Goal: Task Accomplishment & Management: Manage account settings

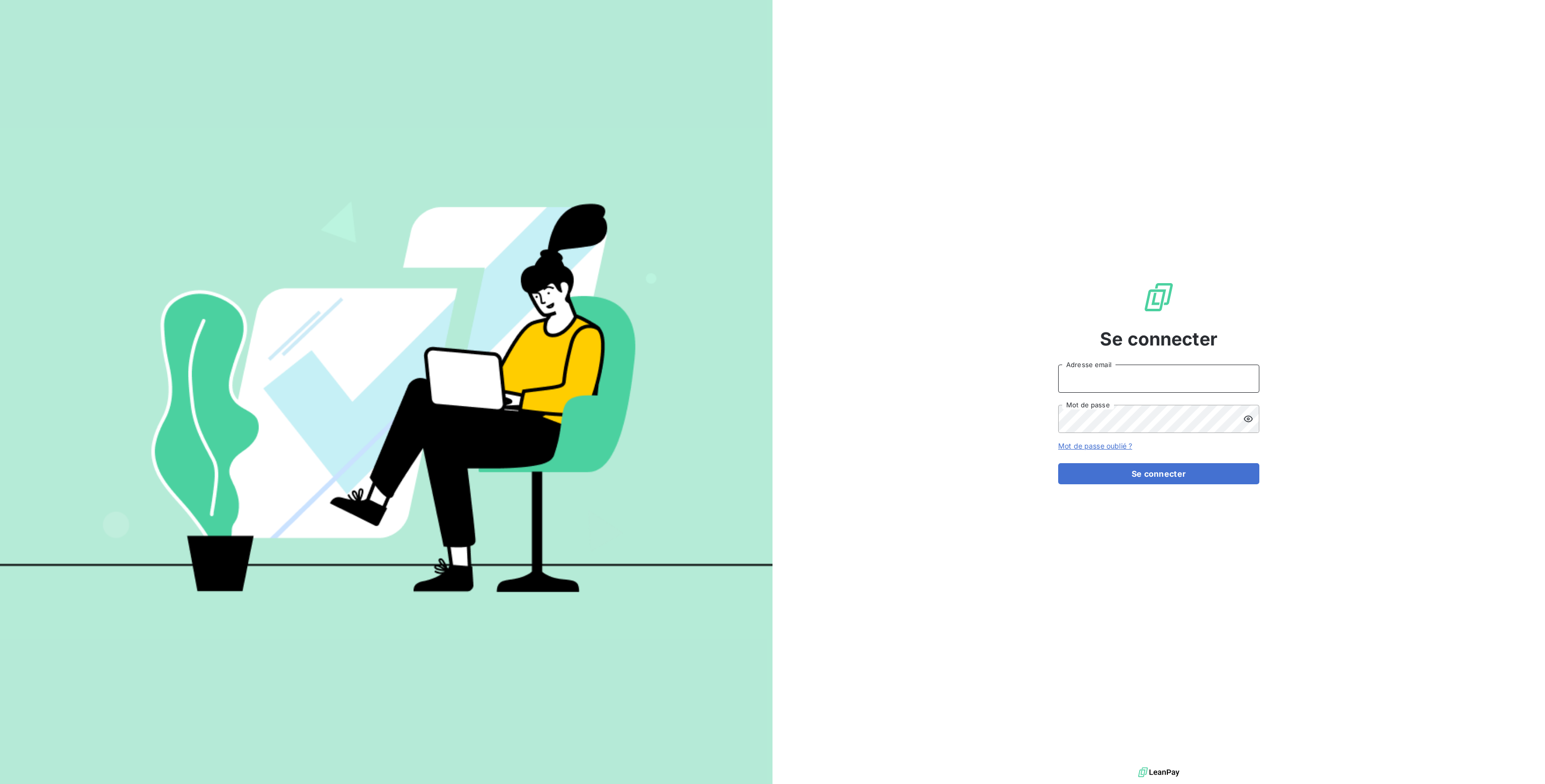
click at [1107, 381] on input "Adresse email" at bounding box center [1159, 379] width 201 height 28
type input "nathalie.sodifo@gmail.com"
click at [1136, 470] on button "Se connecter" at bounding box center [1159, 474] width 201 height 21
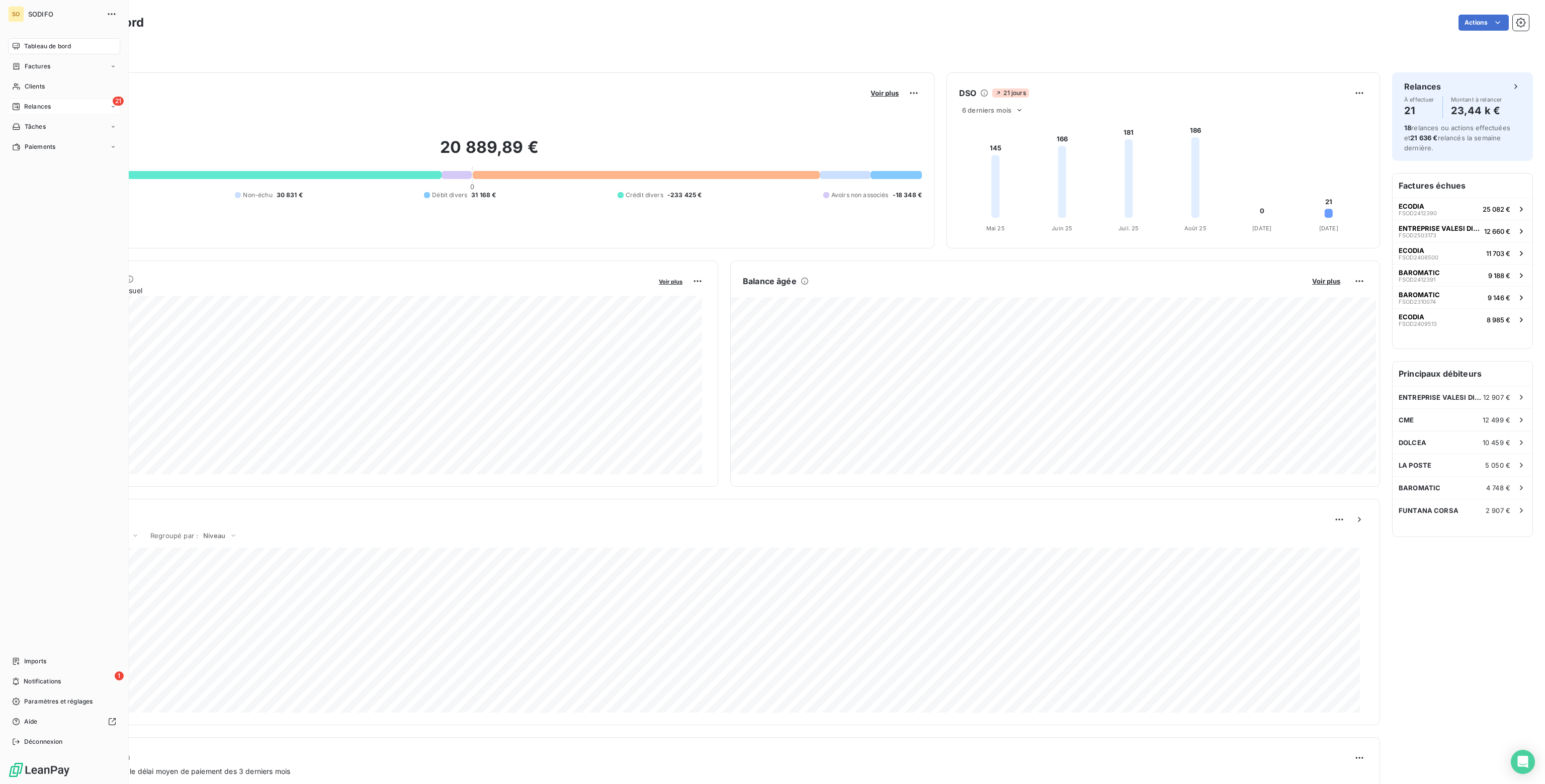
click at [16, 106] on icon at bounding box center [16, 106] width 8 height 8
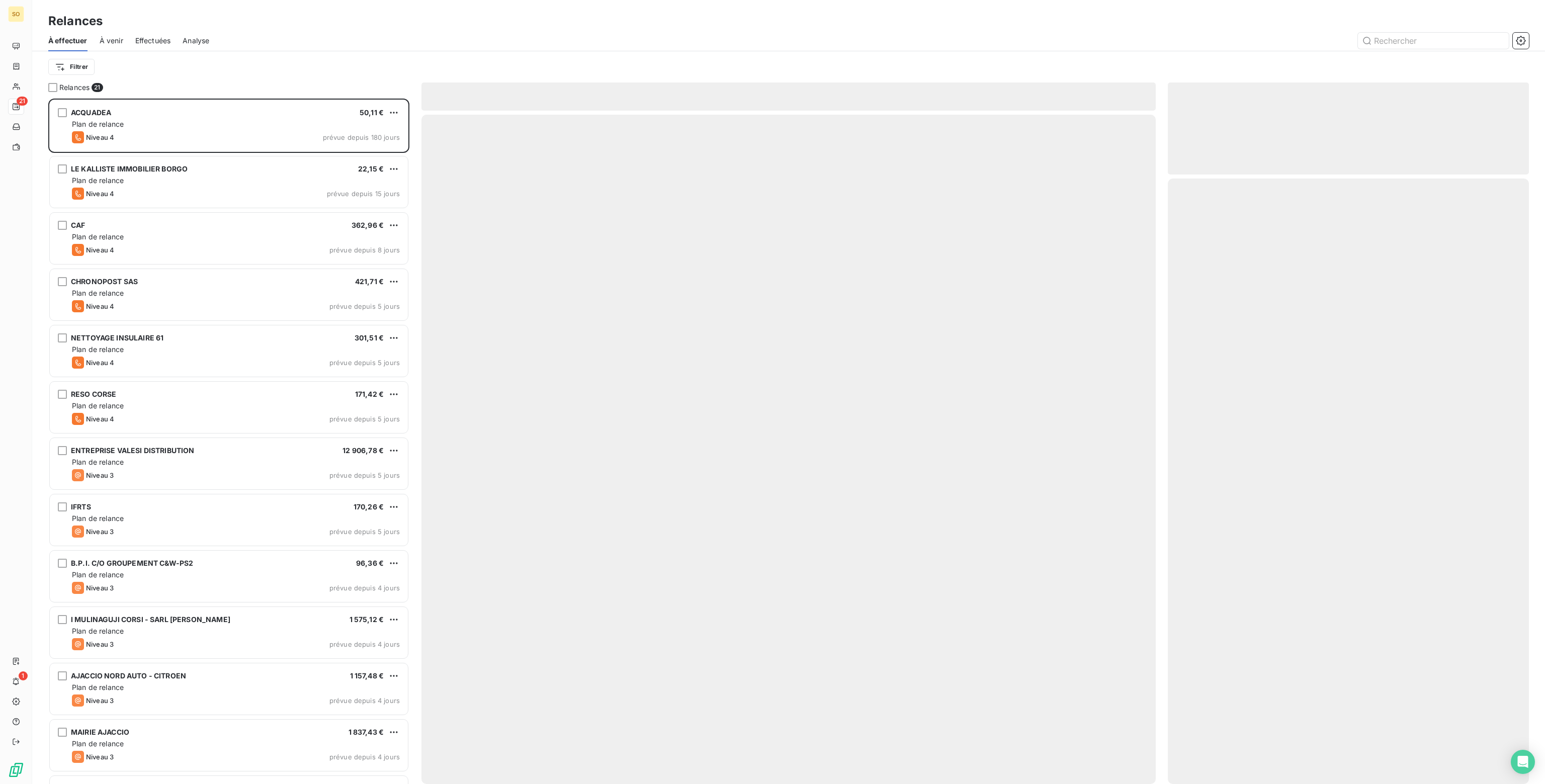
scroll to position [678, 353]
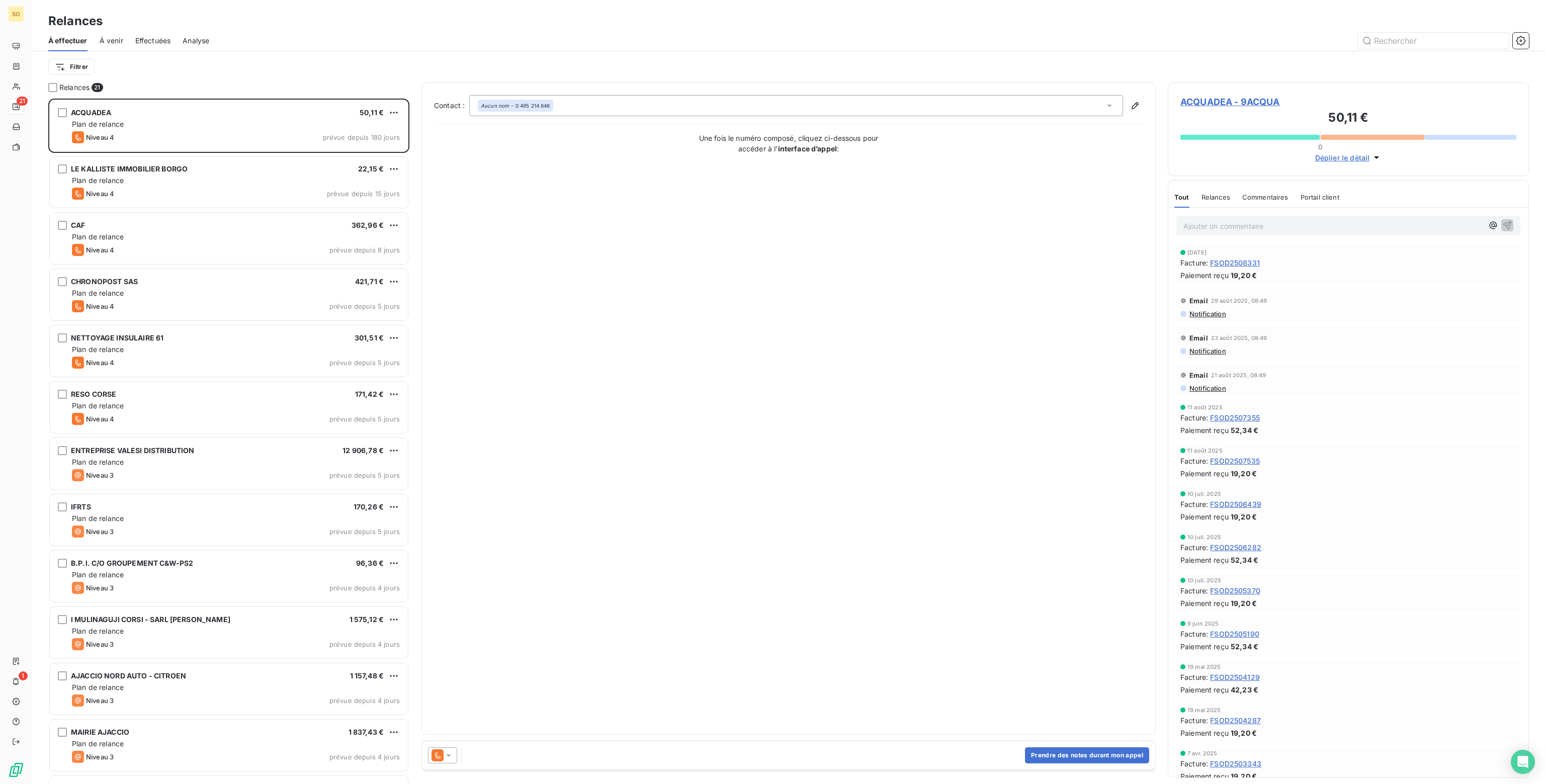
click at [451, 756] on icon at bounding box center [449, 755] width 10 height 10
click at [462, 716] on span "Niveau 3" at bounding box center [463, 715] width 30 height 10
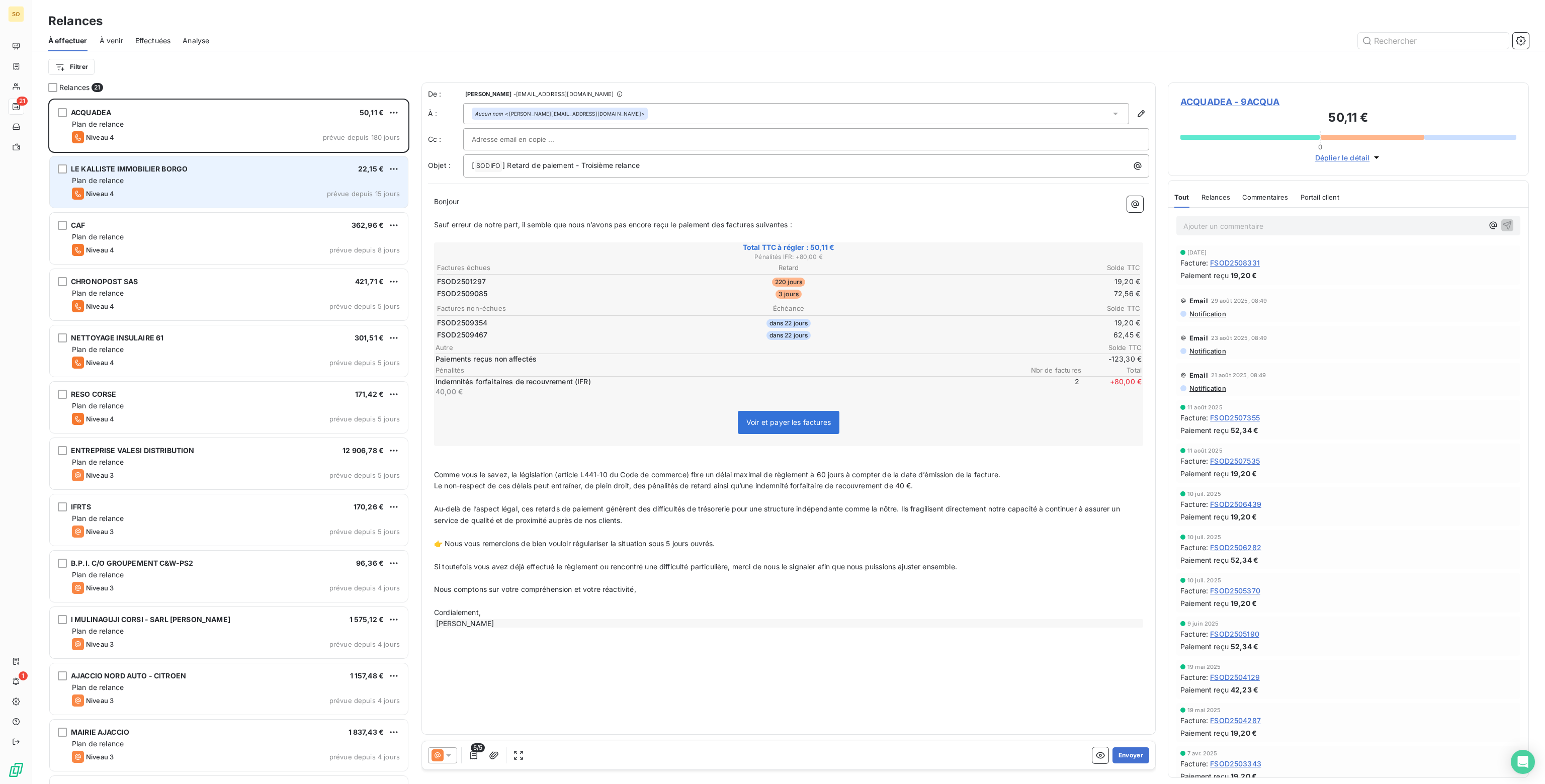
click at [157, 196] on div "Niveau 4 prévue depuis 15 jours" at bounding box center [236, 194] width 328 height 12
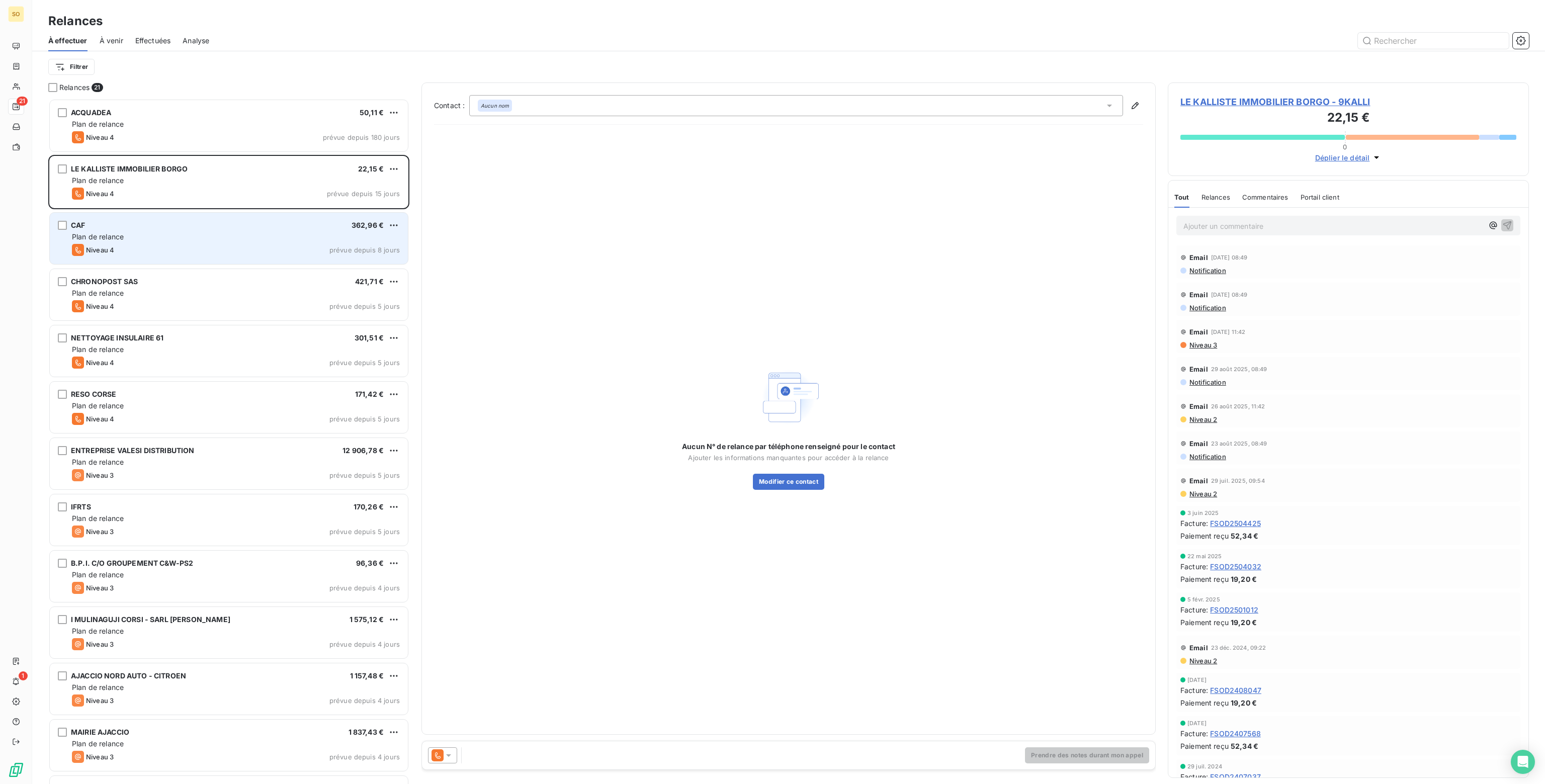
click at [194, 245] on div "Niveau 4 prévue depuis 8 jours" at bounding box center [236, 250] width 328 height 12
